Goal: Task Accomplishment & Management: Manage account settings

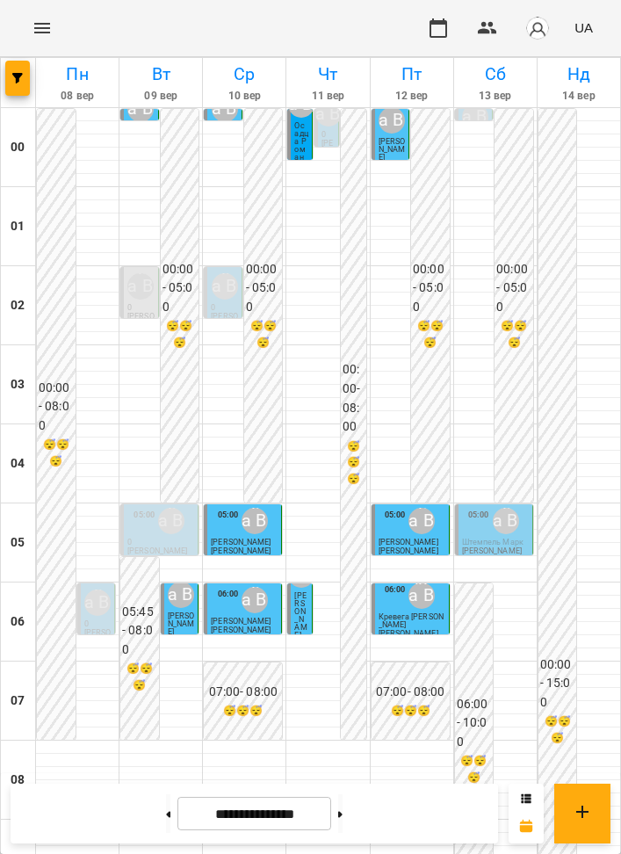
scroll to position [1162, 0]
click at [343, 808] on button at bounding box center [340, 813] width 4 height 39
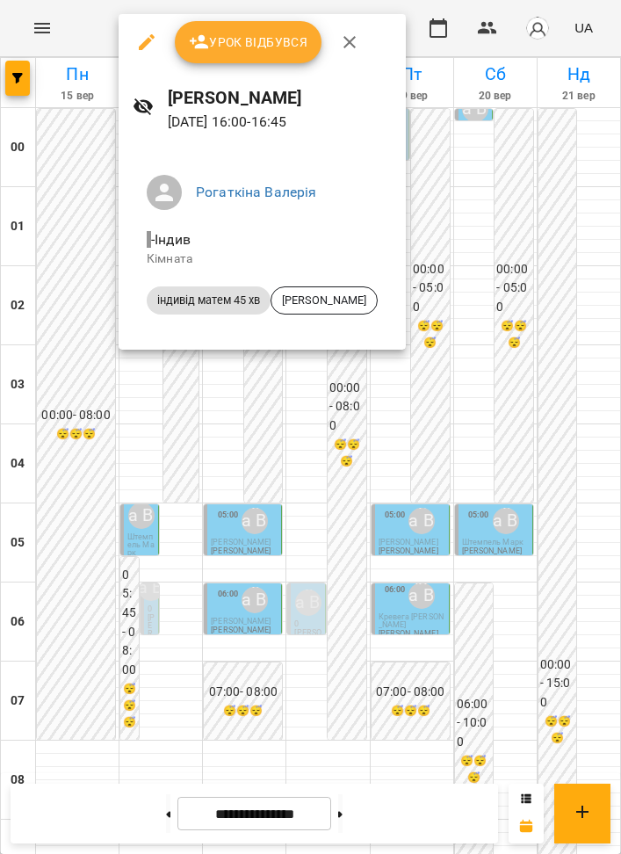
click at [323, 390] on div at bounding box center [310, 427] width 621 height 854
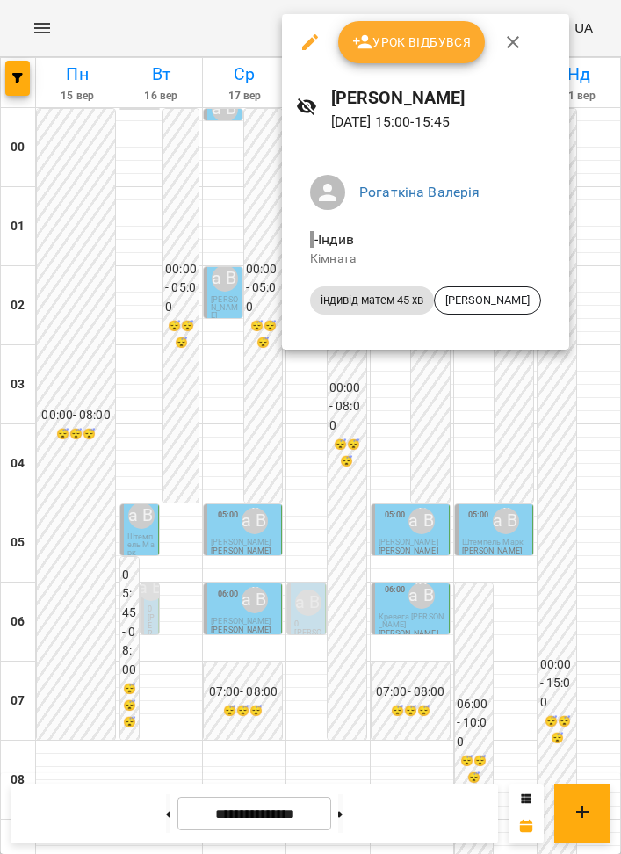
click at [337, 366] on div at bounding box center [310, 427] width 621 height 854
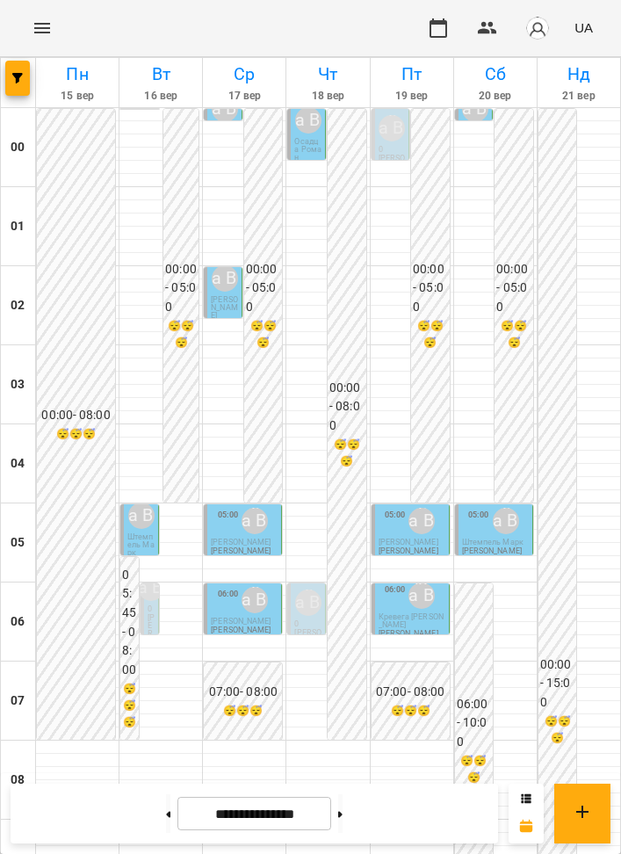
scroll to position [852, 0]
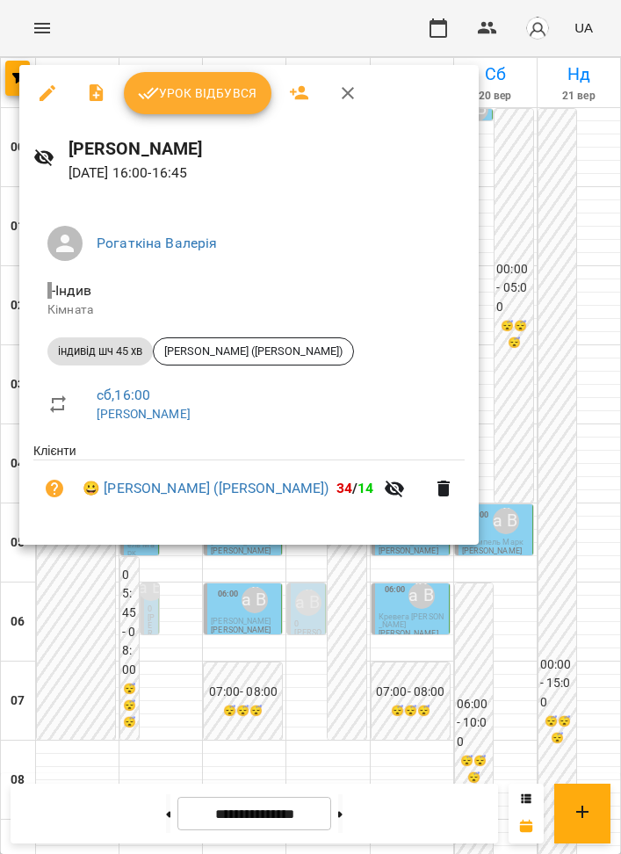
click at [468, 633] on div at bounding box center [310, 427] width 621 height 854
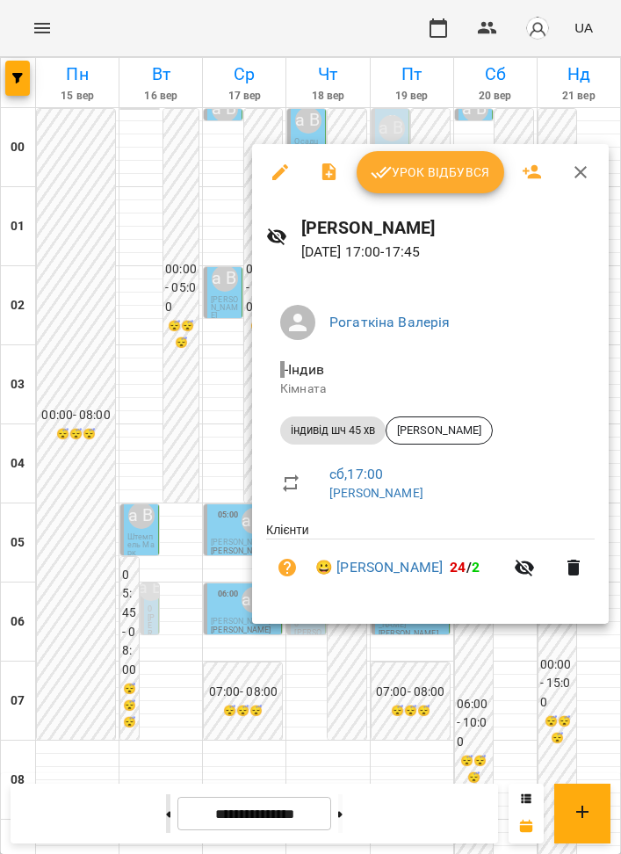
drag, startPoint x: 157, startPoint y: 814, endPoint x: 148, endPoint y: 813, distance: 9.0
click at [157, 814] on div at bounding box center [310, 427] width 621 height 854
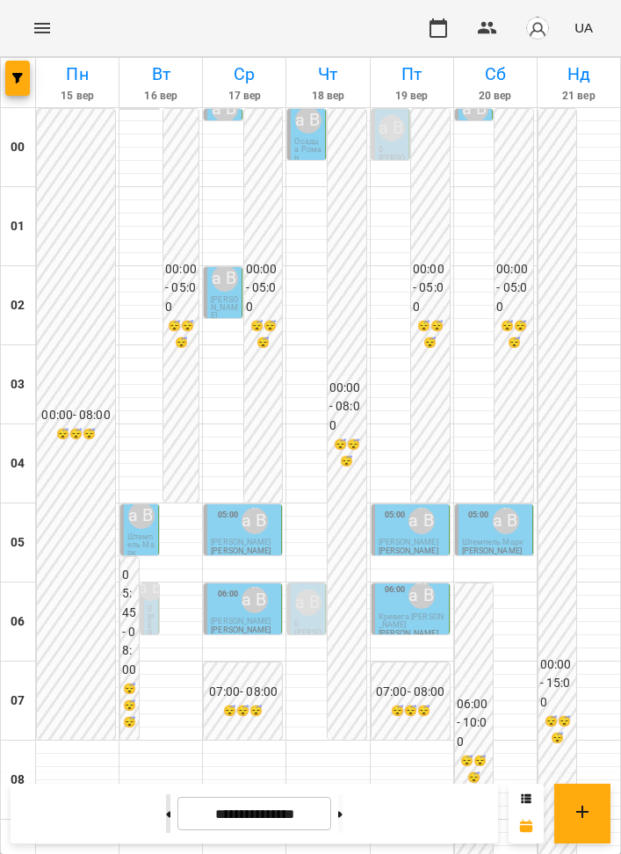
click at [166, 813] on icon at bounding box center [168, 814] width 4 height 7
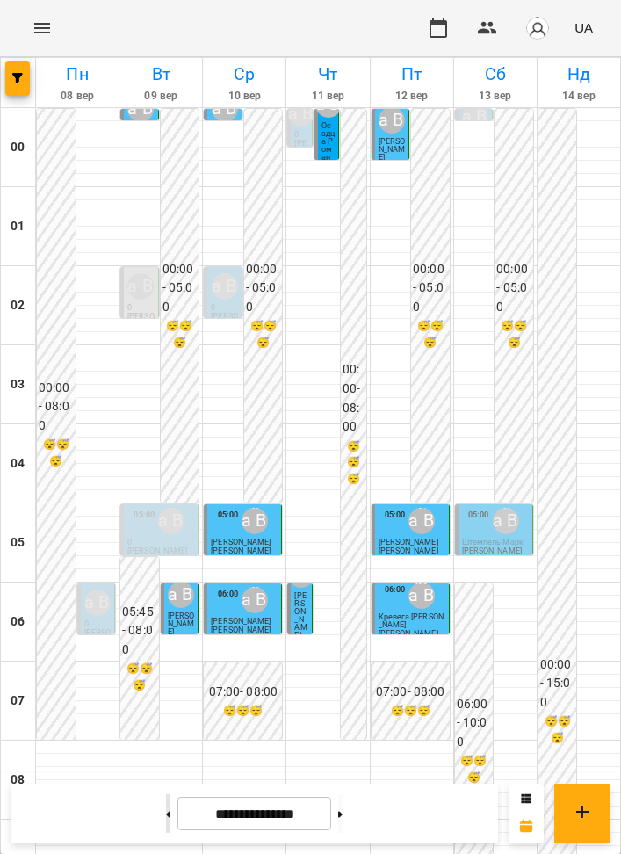
click at [166, 815] on button at bounding box center [168, 813] width 4 height 39
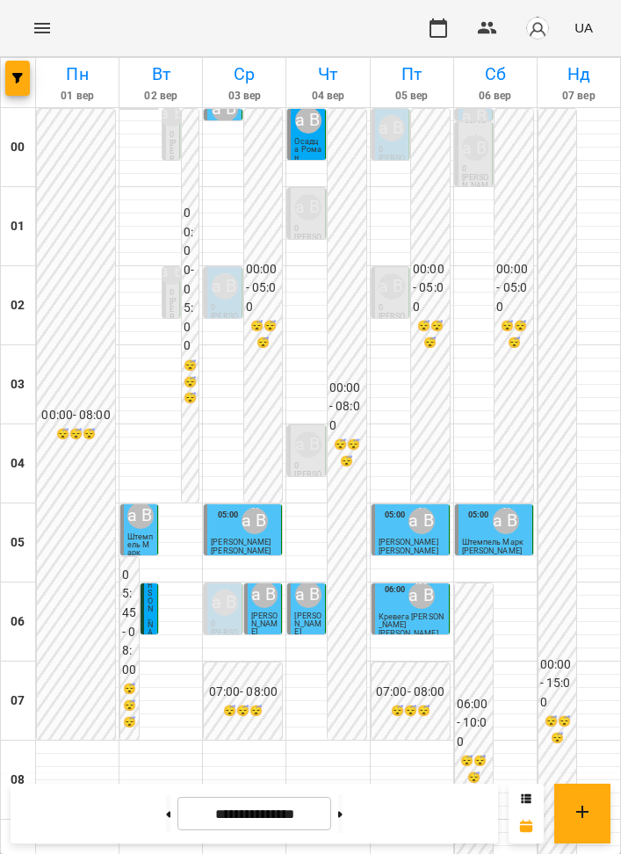
scroll to position [1014, 0]
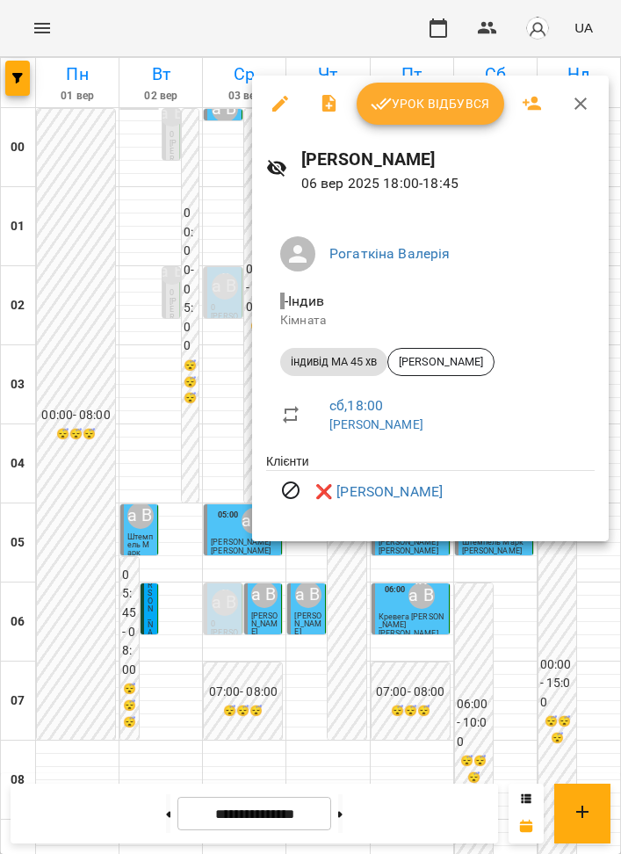
click at [486, 620] on div at bounding box center [310, 427] width 621 height 854
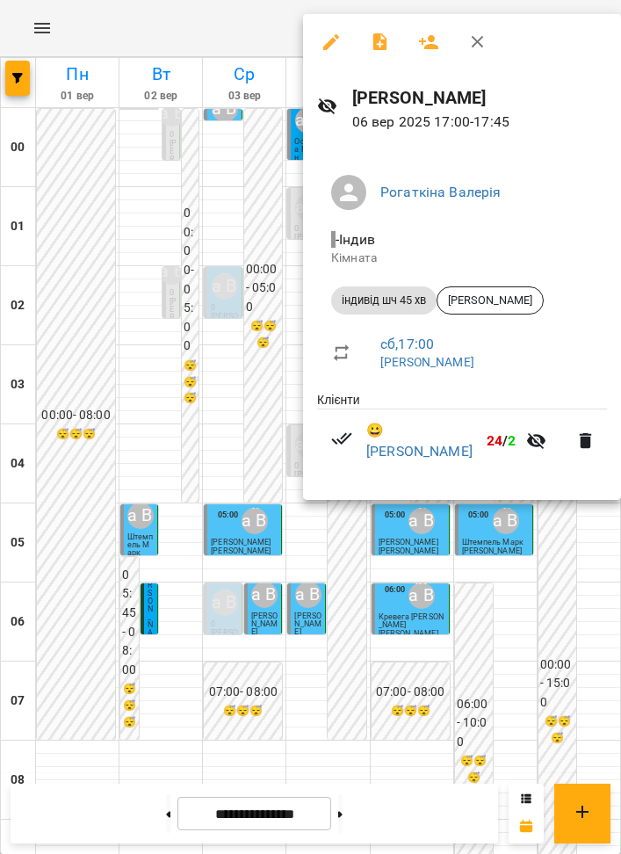
click at [510, 574] on div at bounding box center [310, 427] width 621 height 854
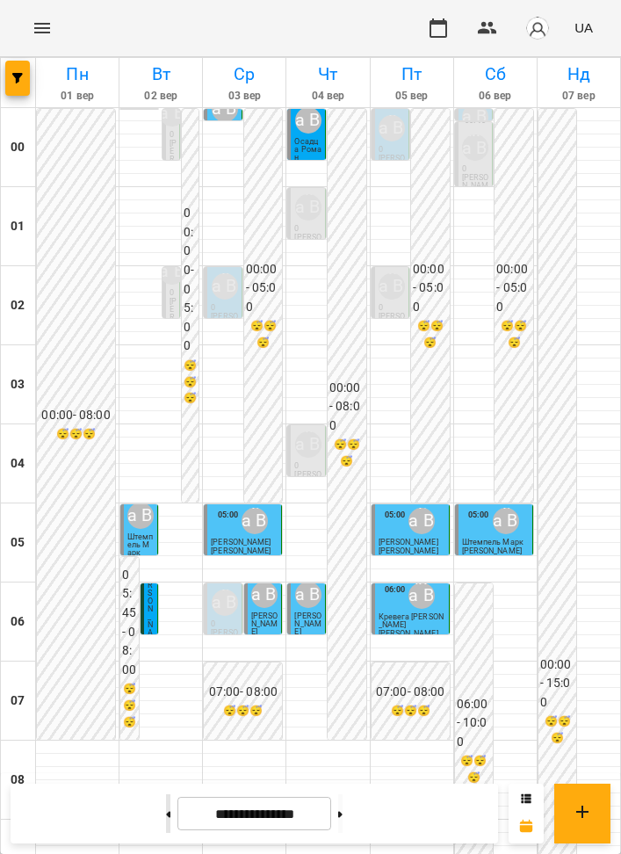
click at [166, 826] on button at bounding box center [168, 813] width 4 height 39
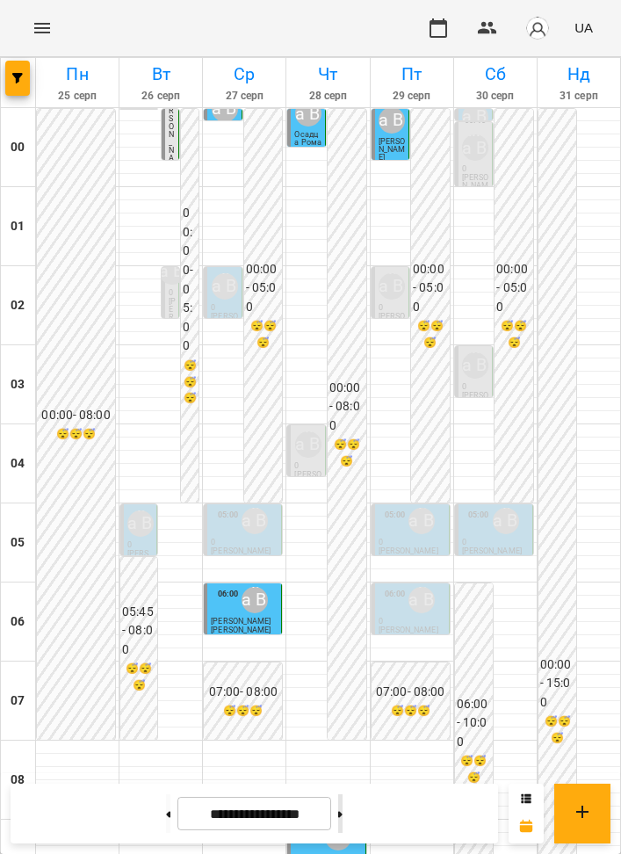
click at [343, 812] on button at bounding box center [340, 813] width 4 height 39
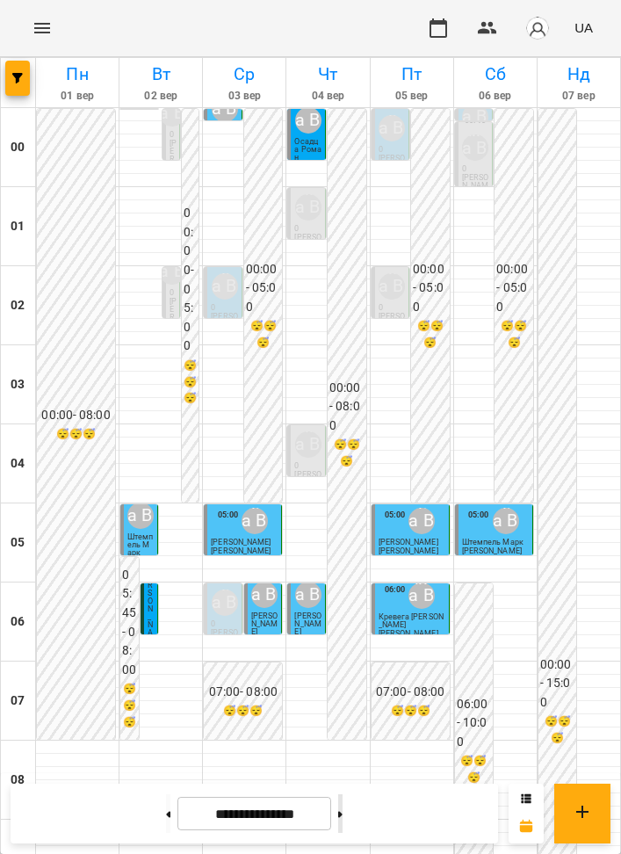
click at [343, 811] on button at bounding box center [340, 813] width 4 height 39
type input "**********"
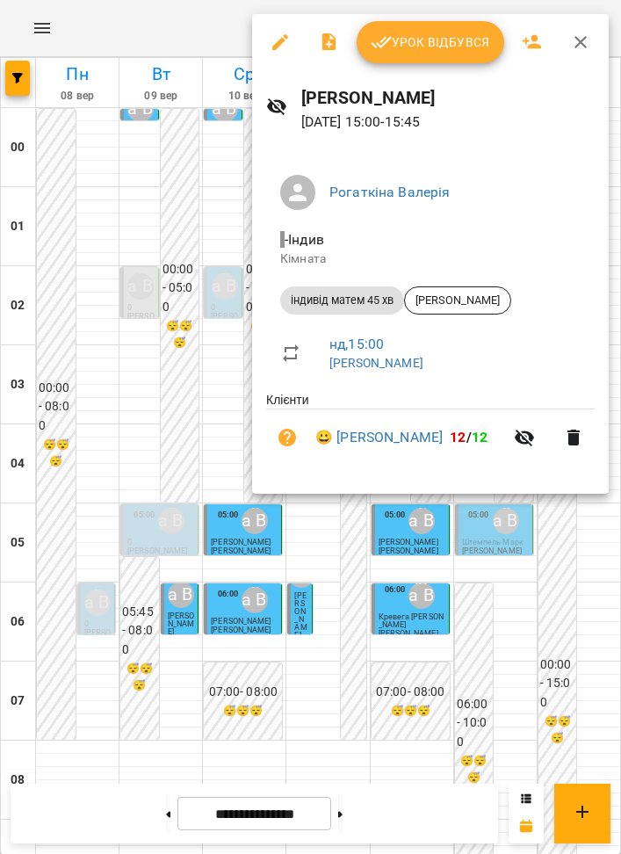
click at [452, 54] on button "Урок відбувся" at bounding box center [431, 42] width 148 height 42
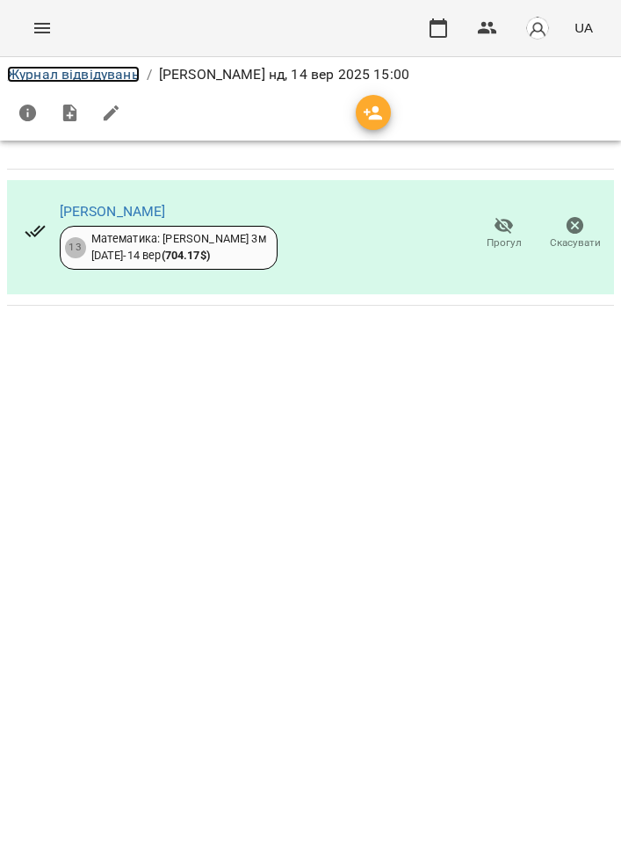
click at [119, 67] on link "Журнал відвідувань" at bounding box center [73, 74] width 133 height 17
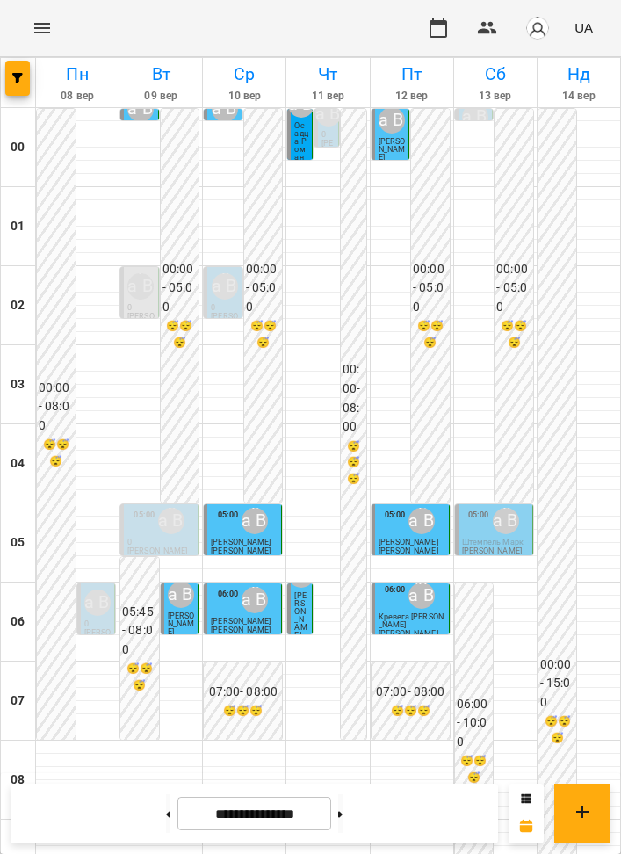
scroll to position [1080, 0]
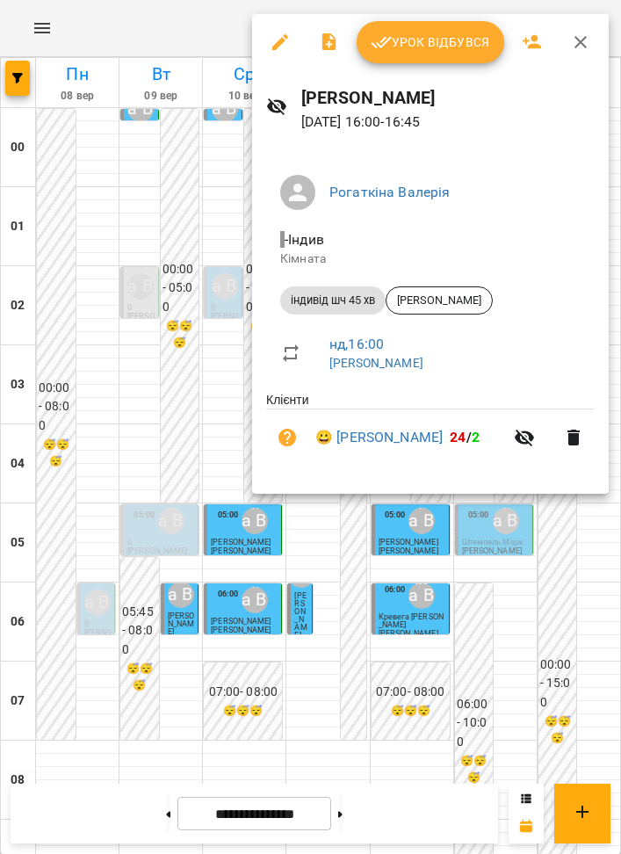
click at [470, 52] on span "Урок відбувся" at bounding box center [430, 42] width 119 height 21
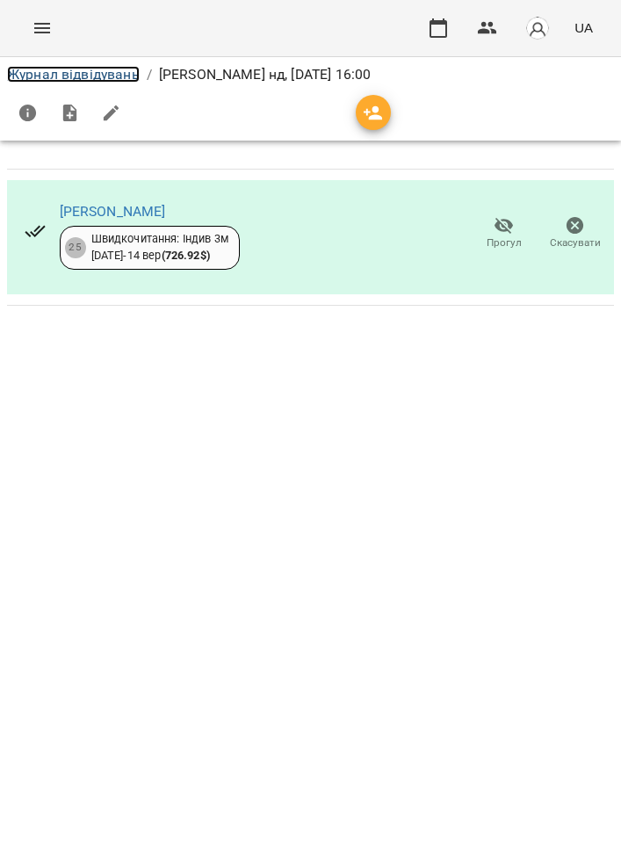
click at [105, 76] on link "Журнал відвідувань" at bounding box center [73, 74] width 133 height 17
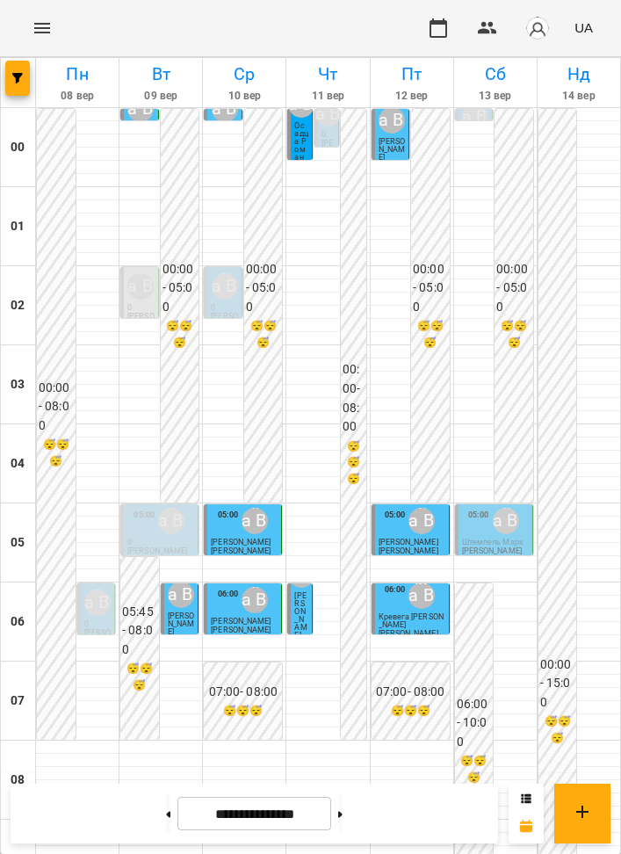
scroll to position [1062, 0]
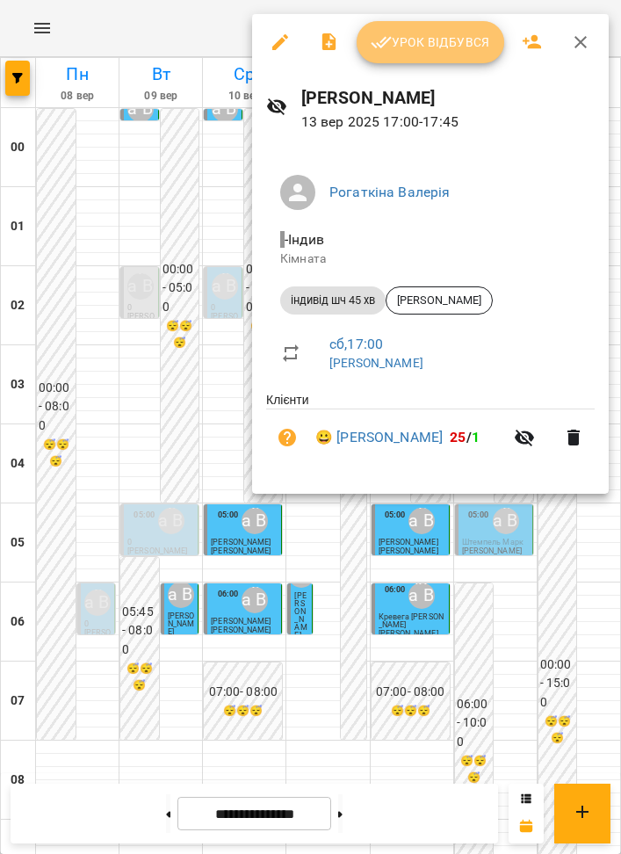
click at [465, 46] on span "Урок відбувся" at bounding box center [430, 42] width 119 height 21
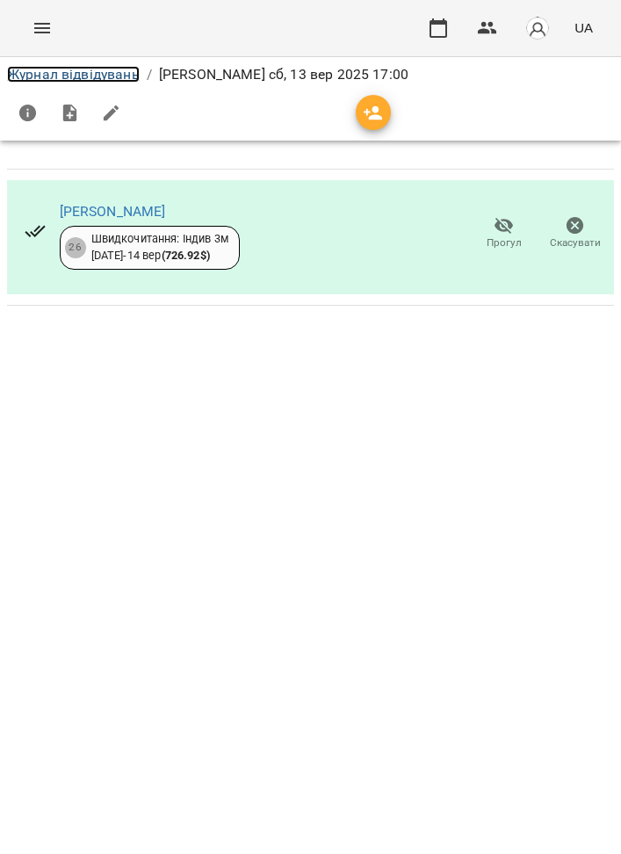
click at [128, 71] on link "Журнал відвідувань" at bounding box center [73, 74] width 133 height 17
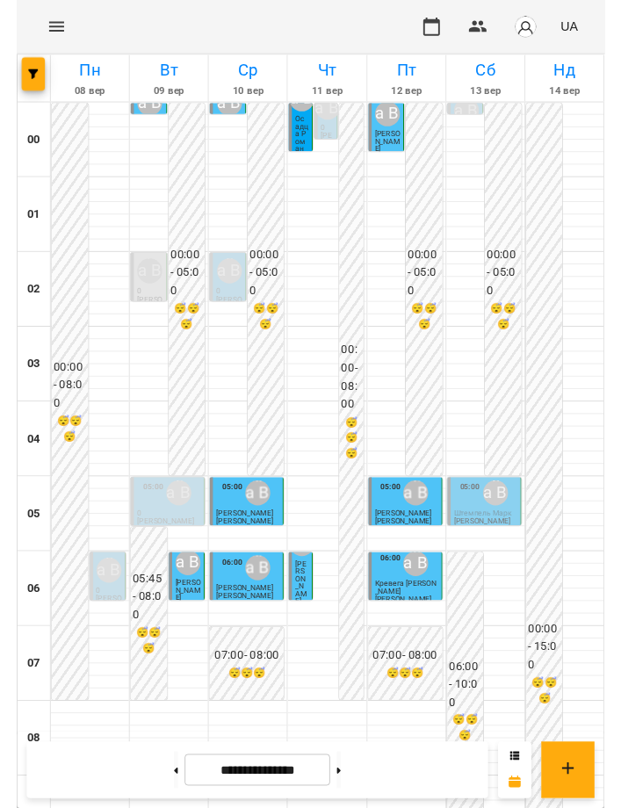
scroll to position [1231, 0]
